Goal: Navigation & Orientation: Find specific page/section

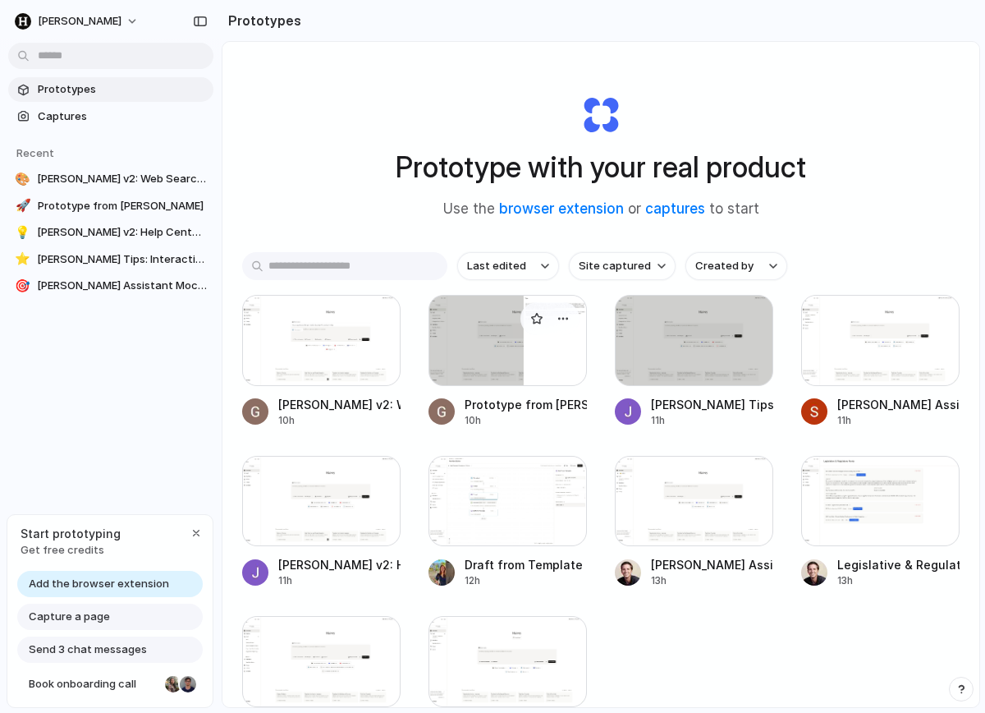
click at [474, 360] on div at bounding box center [508, 340] width 158 height 91
click at [314, 323] on div at bounding box center [321, 340] width 158 height 91
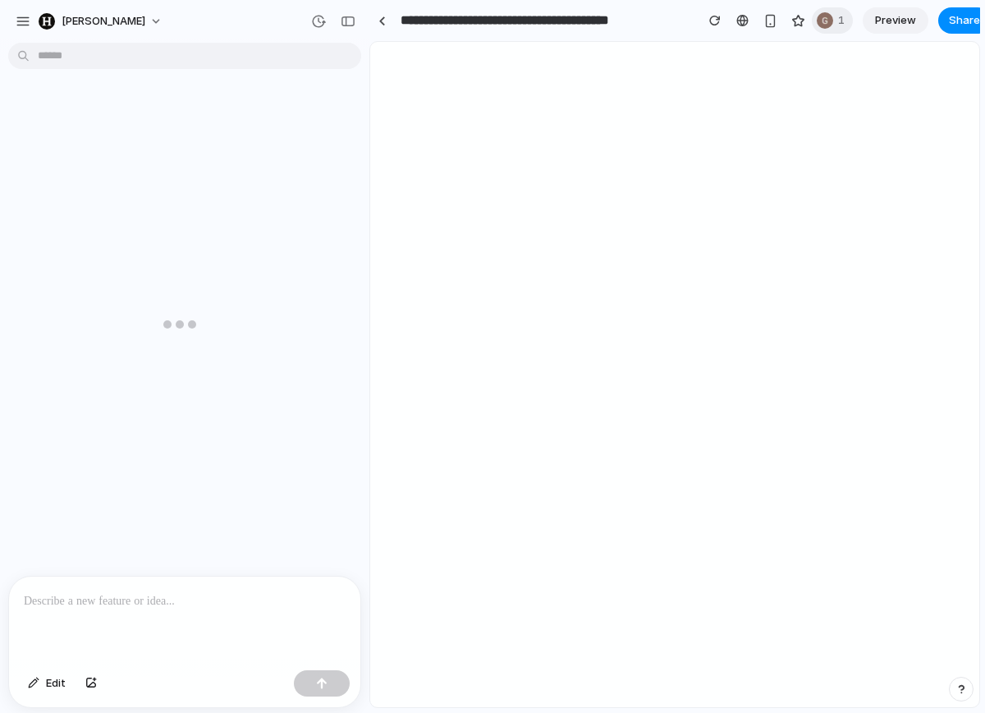
scroll to position [41, 0]
